Goal: Information Seeking & Learning: Compare options

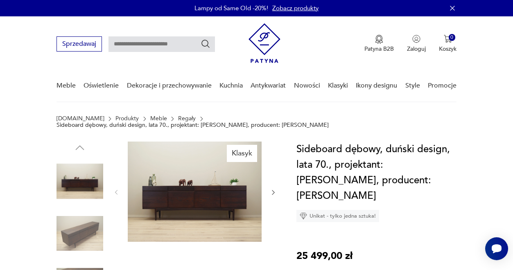
click at [200, 148] on img at bounding box center [195, 192] width 134 height 100
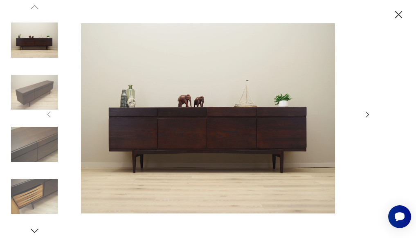
click at [397, 14] on icon "button" at bounding box center [398, 14] width 7 height 7
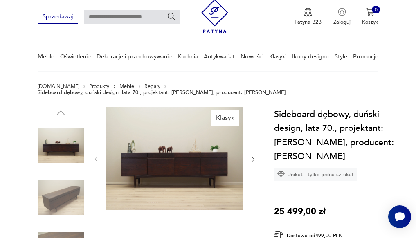
scroll to position [26, 0]
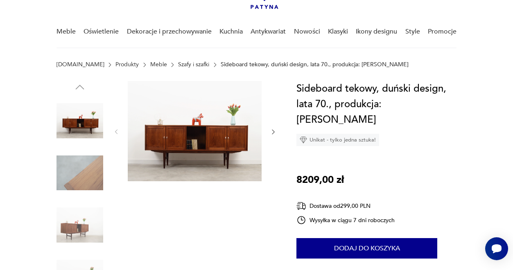
scroll to position [61, 0]
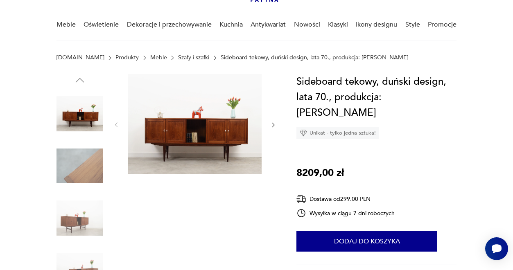
click at [86, 221] on img at bounding box center [79, 218] width 47 height 47
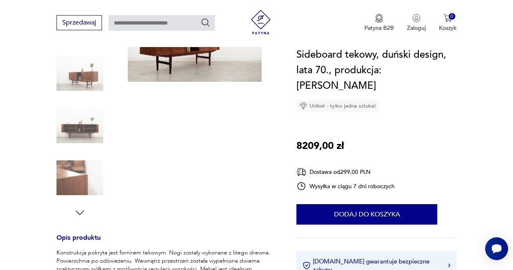
scroll to position [156, 0]
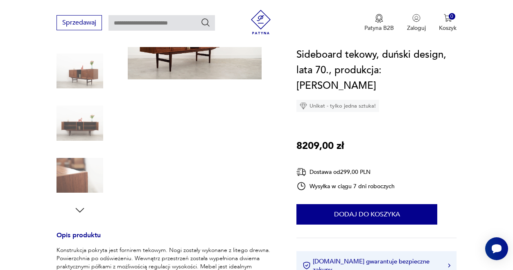
click at [74, 133] on img at bounding box center [79, 123] width 47 height 47
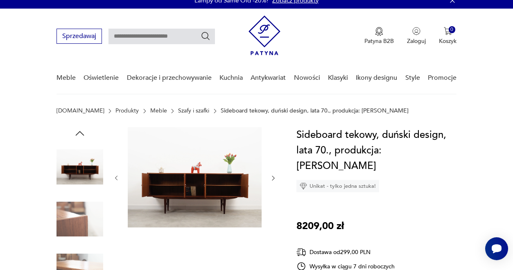
scroll to position [8, 0]
click at [80, 140] on div at bounding box center [79, 245] width 47 height 237
click at [80, 133] on icon "button" at bounding box center [80, 133] width 12 height 12
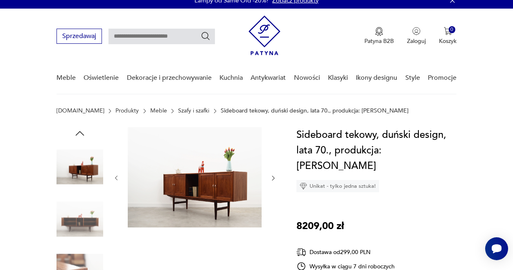
click at [81, 132] on icon "button" at bounding box center [80, 133] width 12 height 12
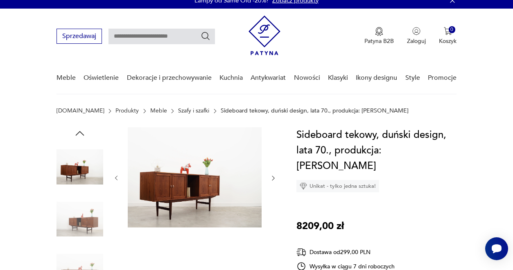
click at [86, 219] on img at bounding box center [79, 219] width 47 height 47
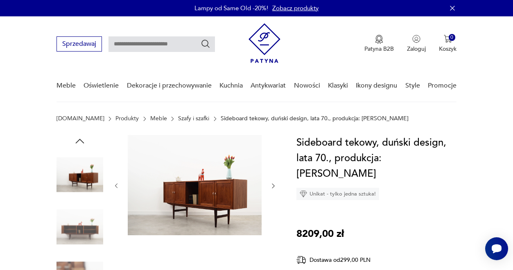
scroll to position [0, 0]
click at [176, 178] on img at bounding box center [195, 185] width 134 height 100
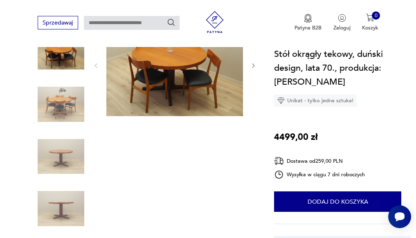
scroll to position [117, 0]
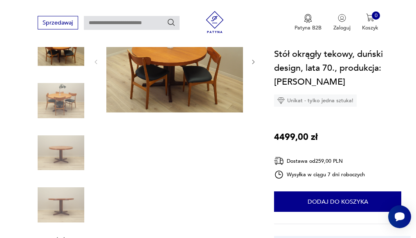
click at [63, 98] on img at bounding box center [61, 100] width 47 height 47
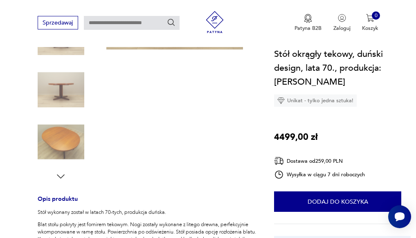
scroll to position [167, 0]
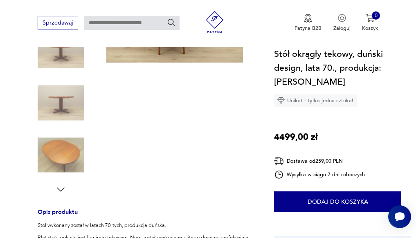
click at [61, 149] on img at bounding box center [61, 155] width 47 height 47
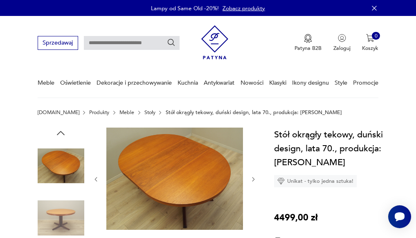
scroll to position [0, 0]
click at [52, 214] on img at bounding box center [61, 218] width 47 height 47
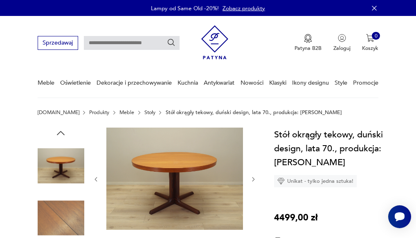
click at [144, 113] on link "Stoły" at bounding box center [149, 113] width 11 height 6
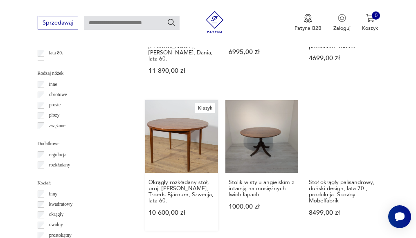
scroll to position [832, 0]
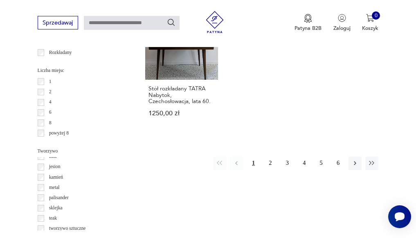
scroll to position [966, 0]
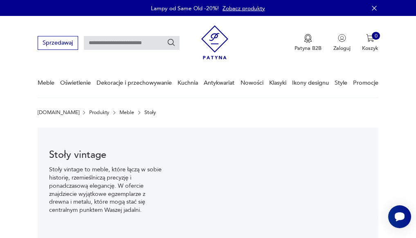
click at [151, 46] on input "text" at bounding box center [132, 43] width 96 height 14
type input "*******"
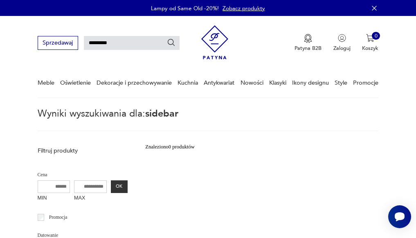
type input "*********"
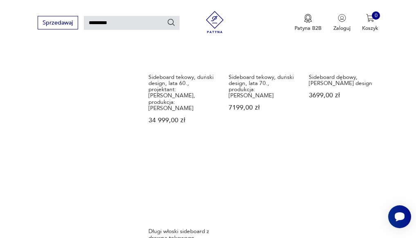
scroll to position [796, 0]
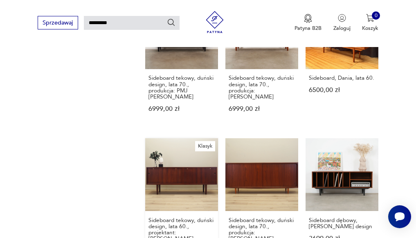
click at [169, 169] on link "Klasyk Sideboard tekowy, duński design, lata 60., projektant: [PERSON_NAME], pr…" at bounding box center [181, 209] width 73 height 143
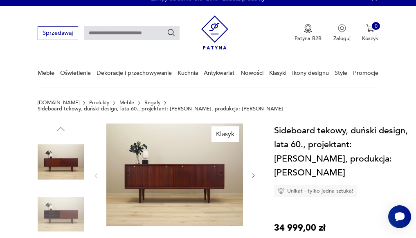
scroll to position [10, 0]
type input "*********"
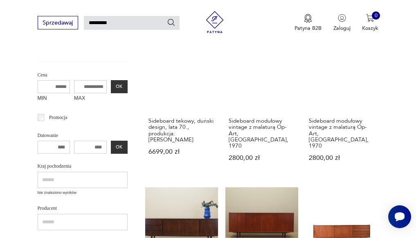
scroll to position [130, 0]
